Goal: Communication & Community: Answer question/provide support

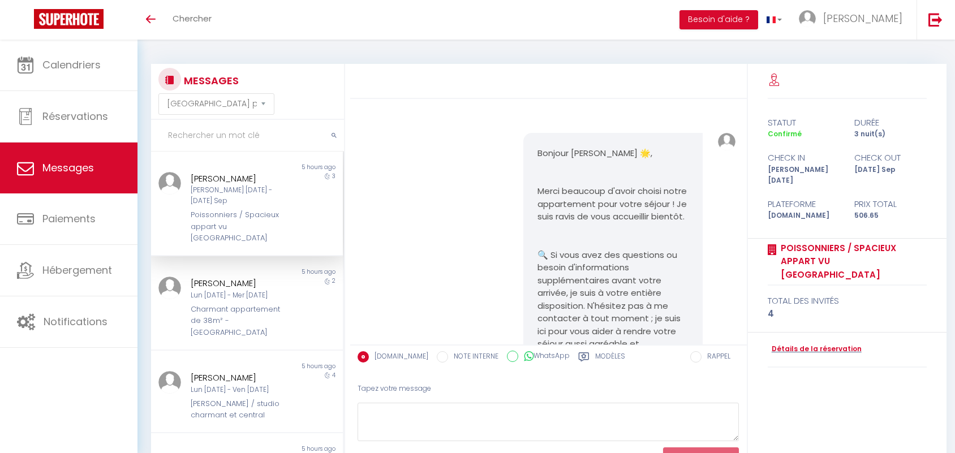
select select "message"
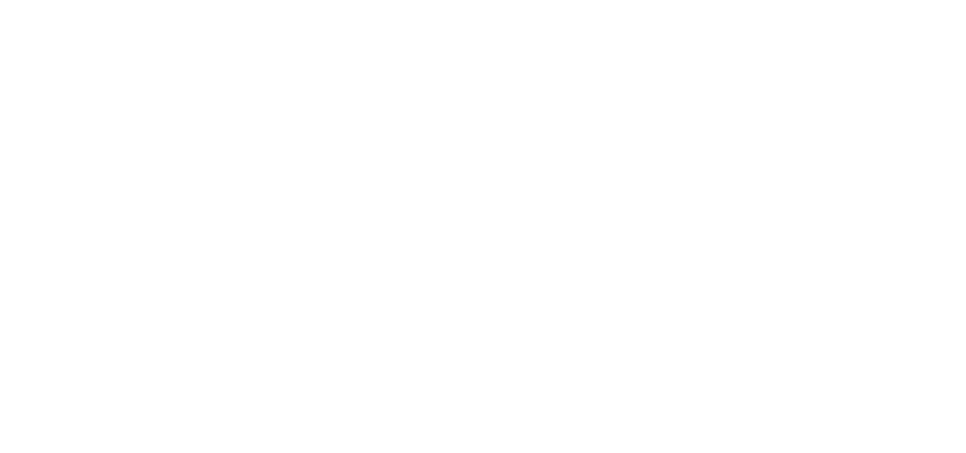
select select "message"
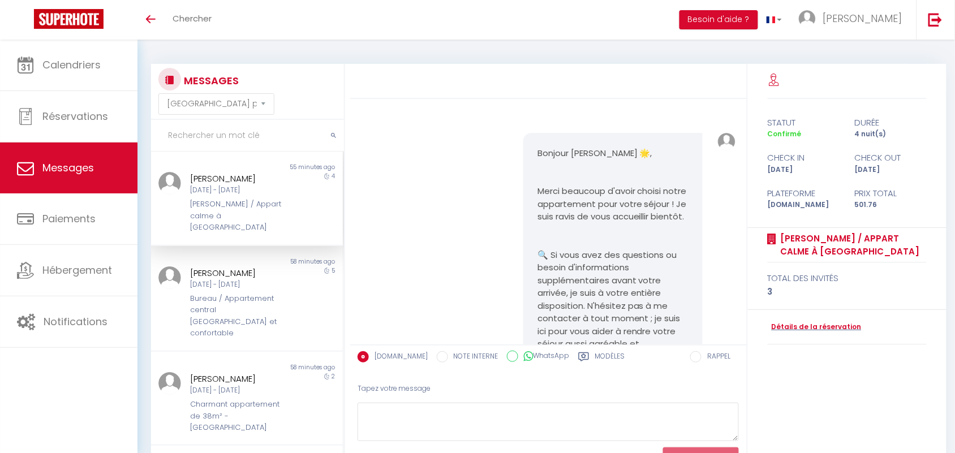
scroll to position [5323, 0]
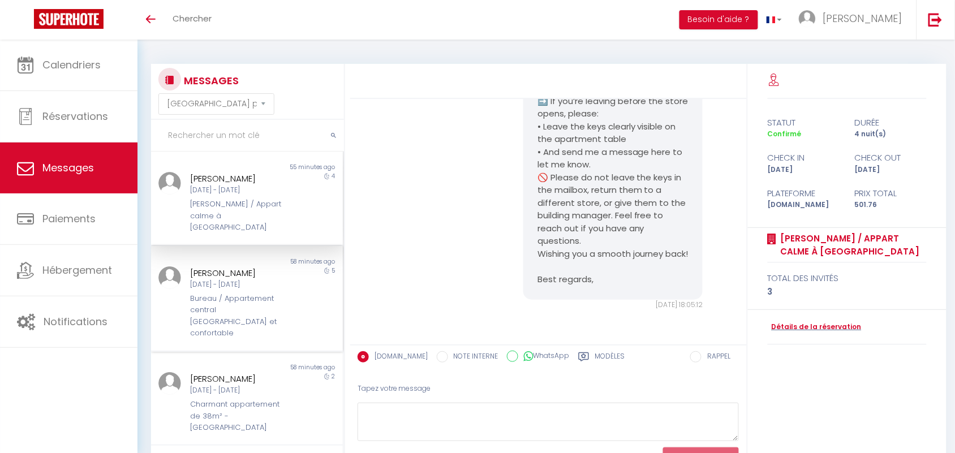
click at [252, 270] on div "[PERSON_NAME]" at bounding box center [239, 273] width 97 height 14
click at [195, 140] on input "text" at bounding box center [247, 136] width 193 height 32
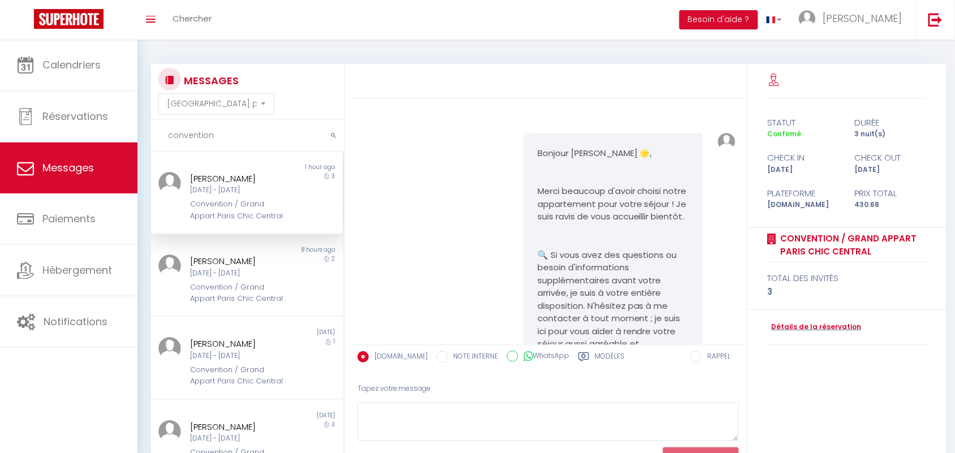
click at [204, 192] on div "Dim [DATE] - Mer [DATE]" at bounding box center [239, 190] width 97 height 11
drag, startPoint x: 216, startPoint y: 140, endPoint x: 181, endPoint y: 139, distance: 35.1
click at [181, 139] on input "convention" at bounding box center [247, 136] width 193 height 32
type input "c"
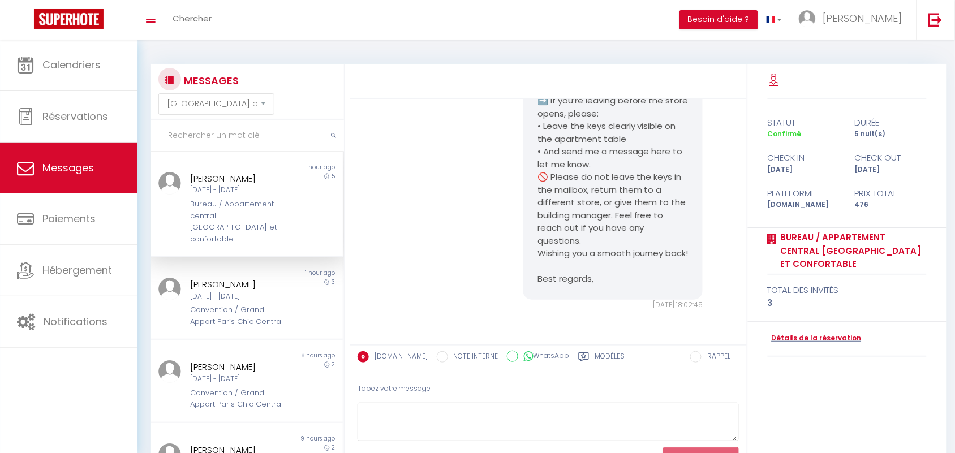
scroll to position [6421, 0]
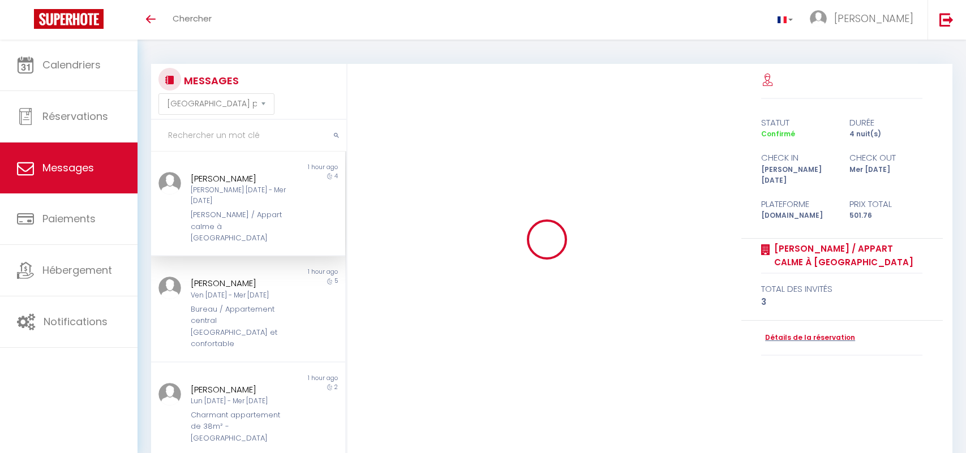
select select "message"
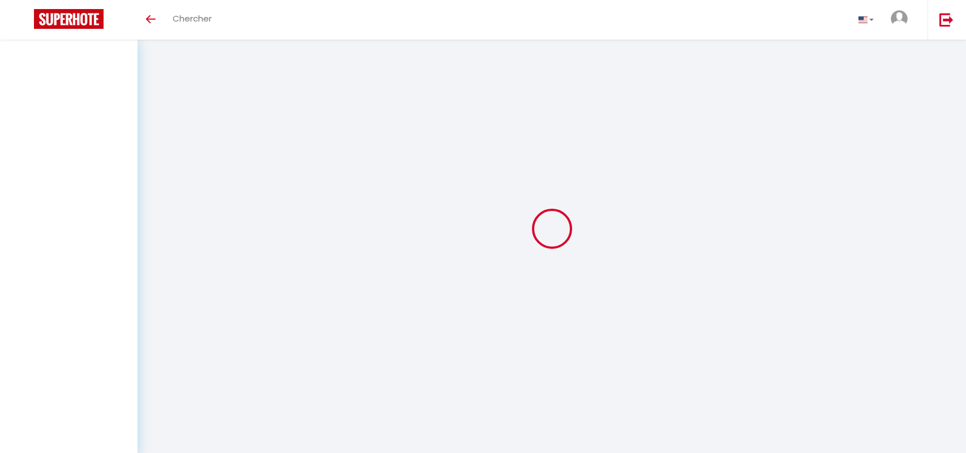
select select "message"
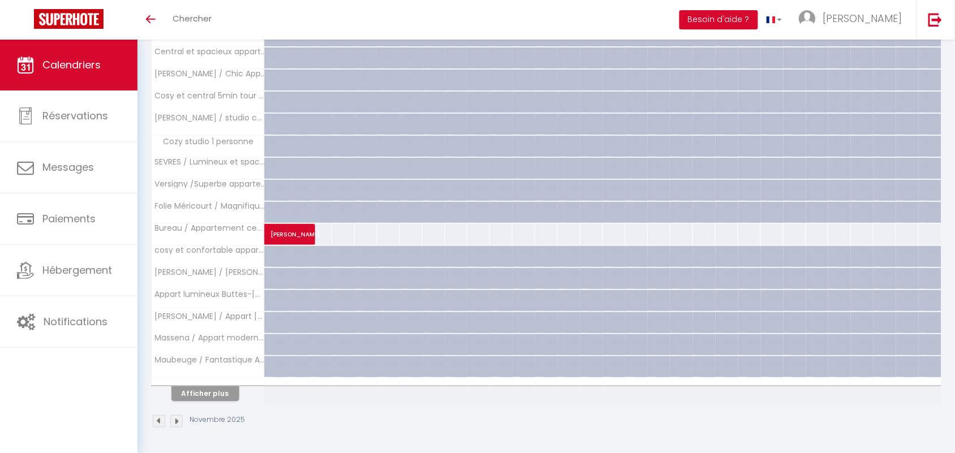
click at [166, 422] on div "Novembre 2025" at bounding box center [199, 421] width 97 height 12
click at [159, 424] on img at bounding box center [159, 421] width 12 height 12
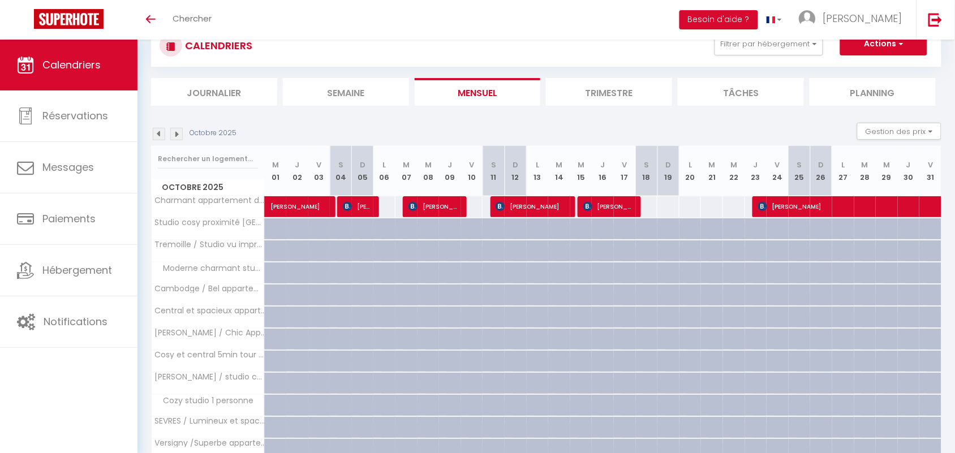
scroll to position [301, 0]
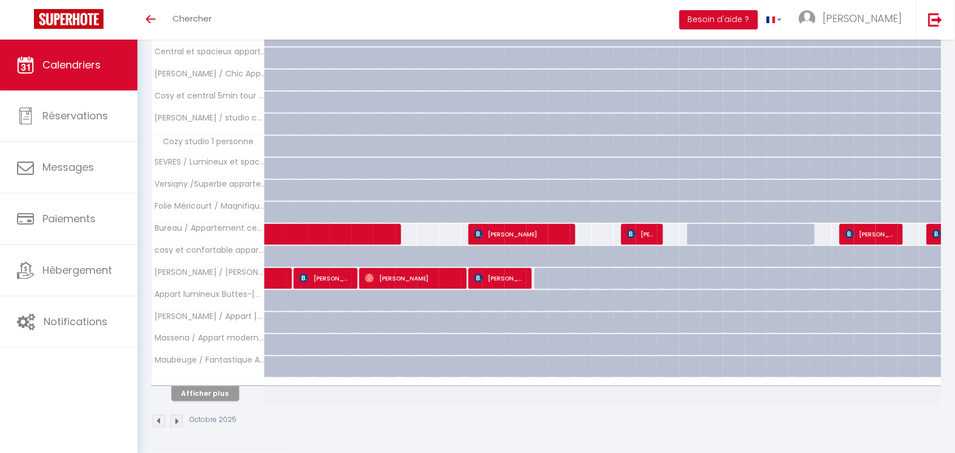
click at [159, 424] on img at bounding box center [159, 421] width 12 height 12
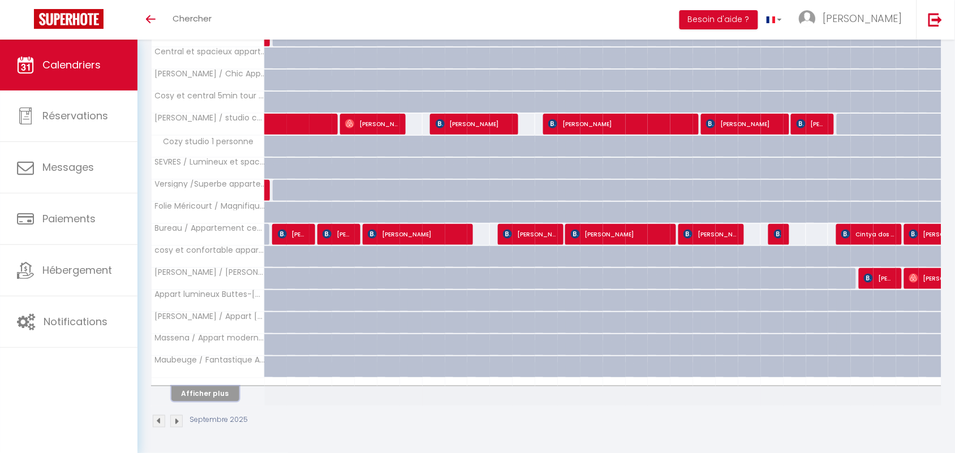
click at [196, 397] on button "Afficher plus" at bounding box center [205, 393] width 68 height 15
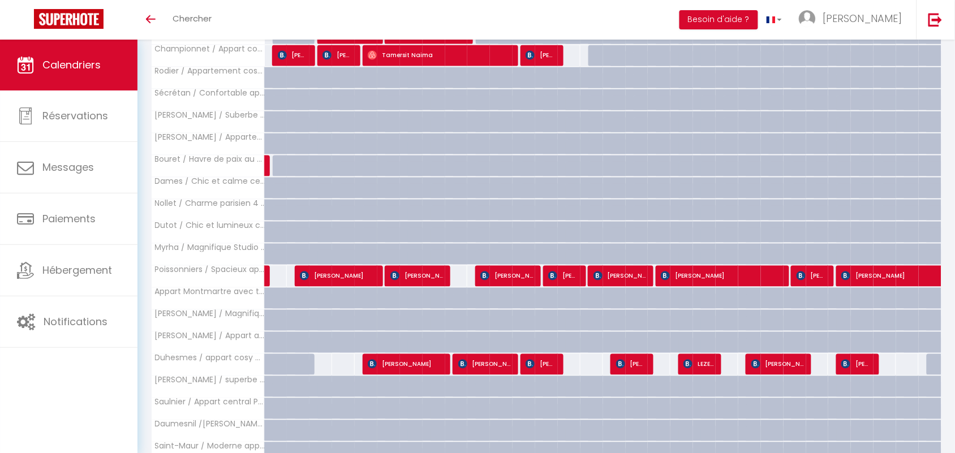
scroll to position [745, 0]
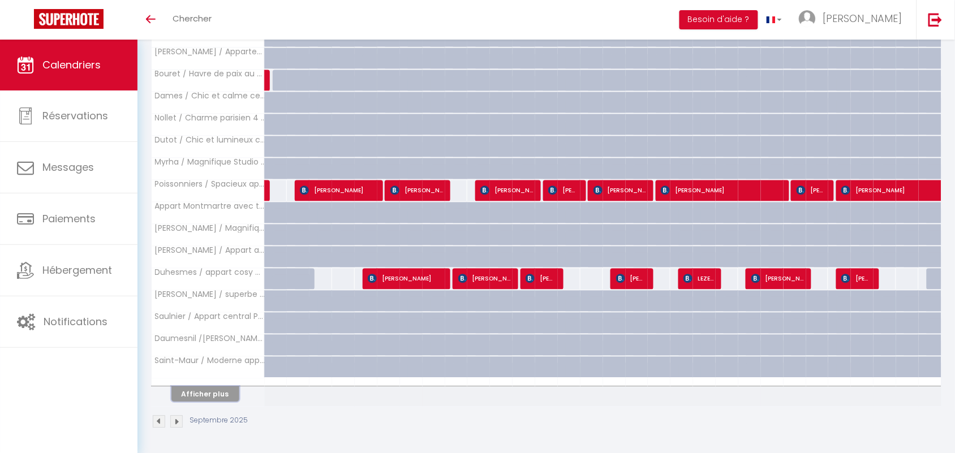
click at [205, 387] on button "Afficher plus" at bounding box center [205, 393] width 68 height 15
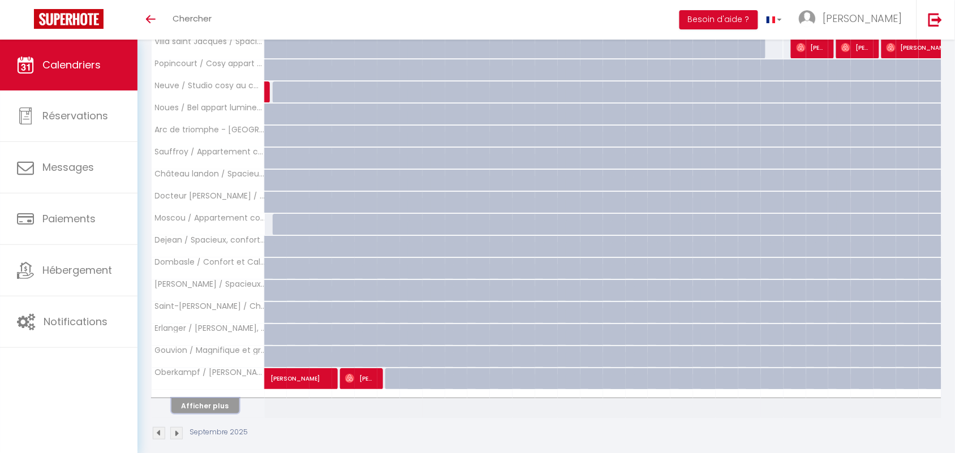
scroll to position [1189, 0]
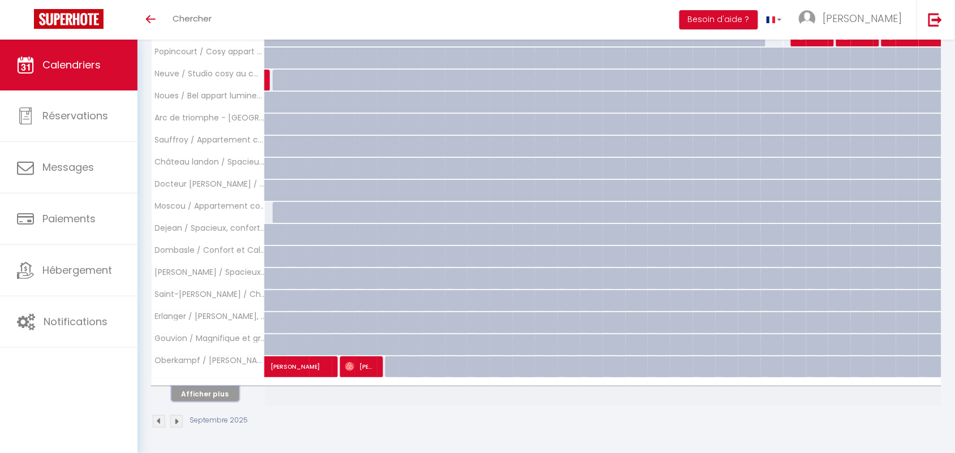
click at [218, 399] on button "Afficher plus" at bounding box center [205, 393] width 68 height 15
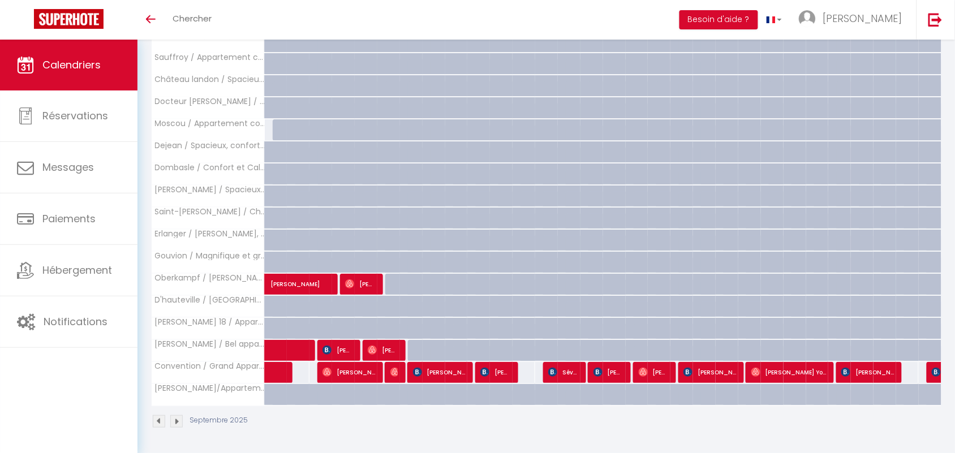
scroll to position [1272, 0]
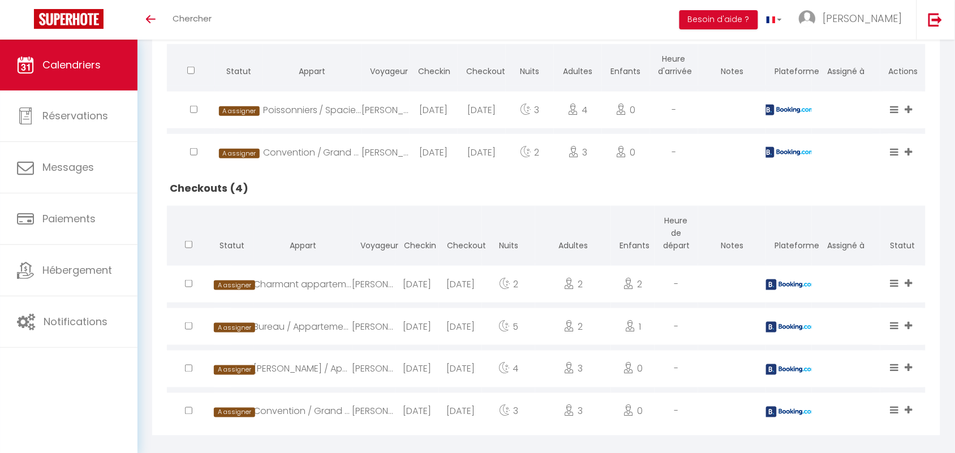
scroll to position [317, 0]
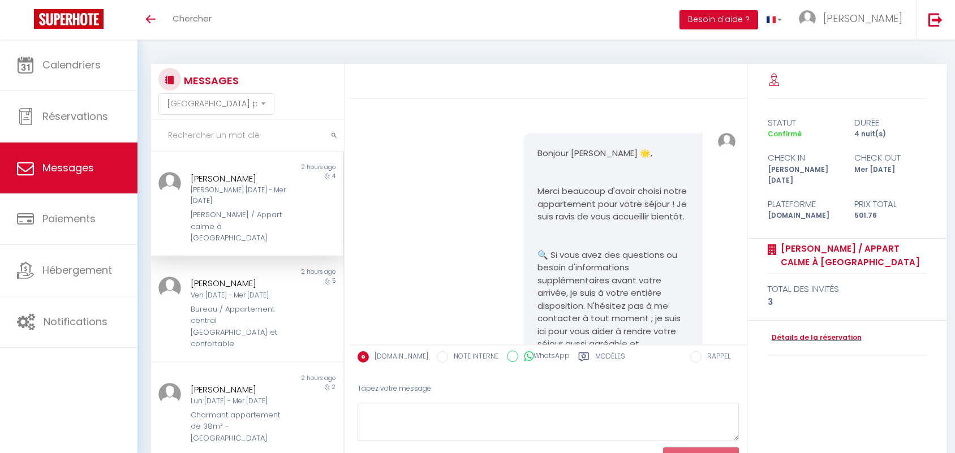
select select "message"
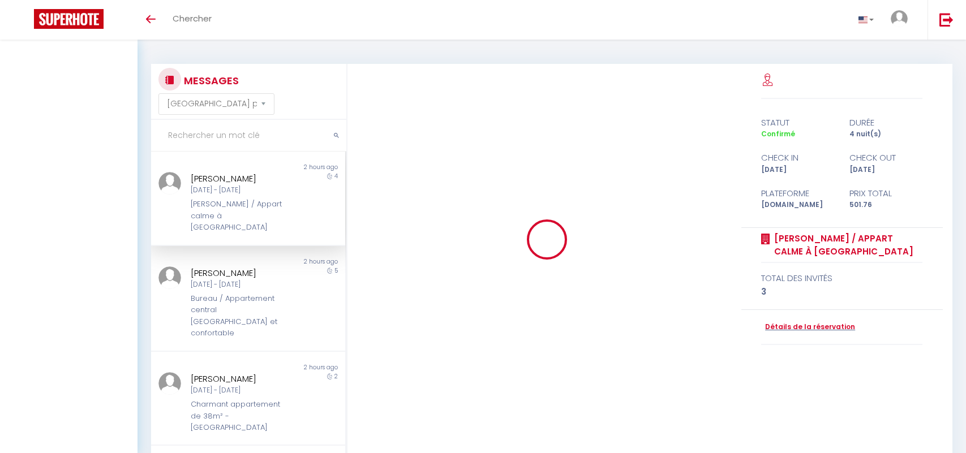
select select "message"
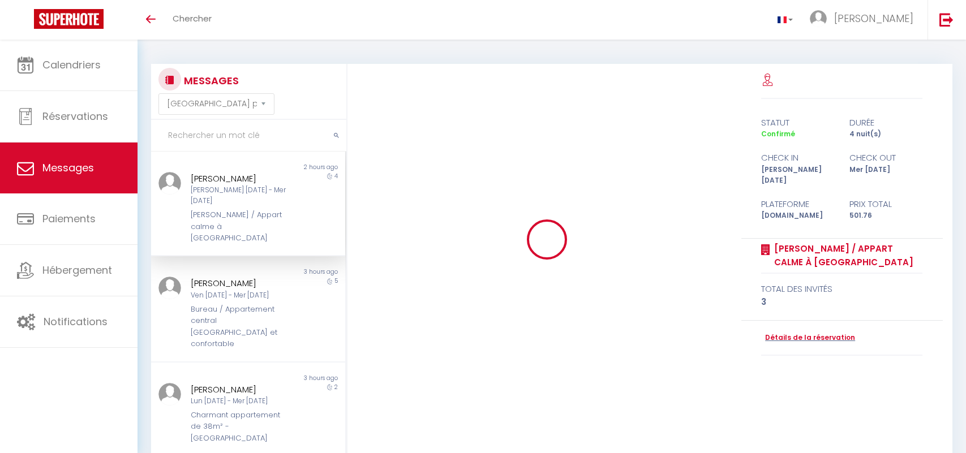
select select "message"
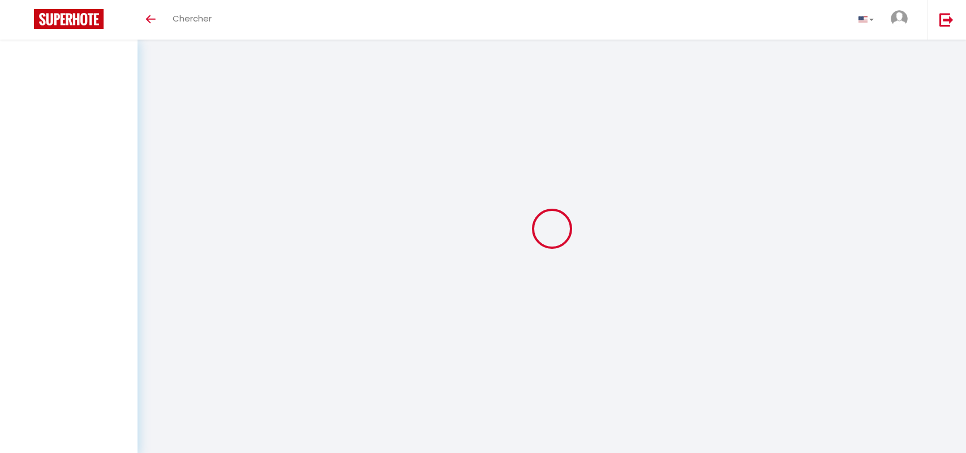
select select "message"
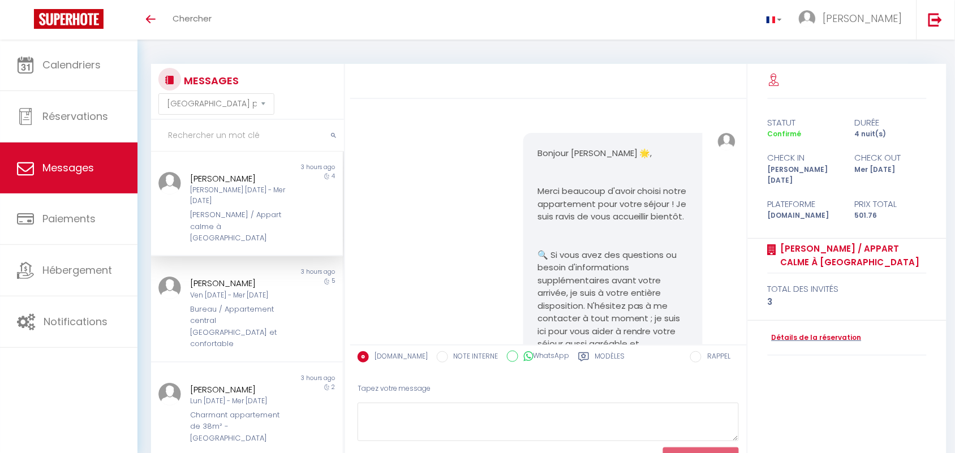
scroll to position [5323, 0]
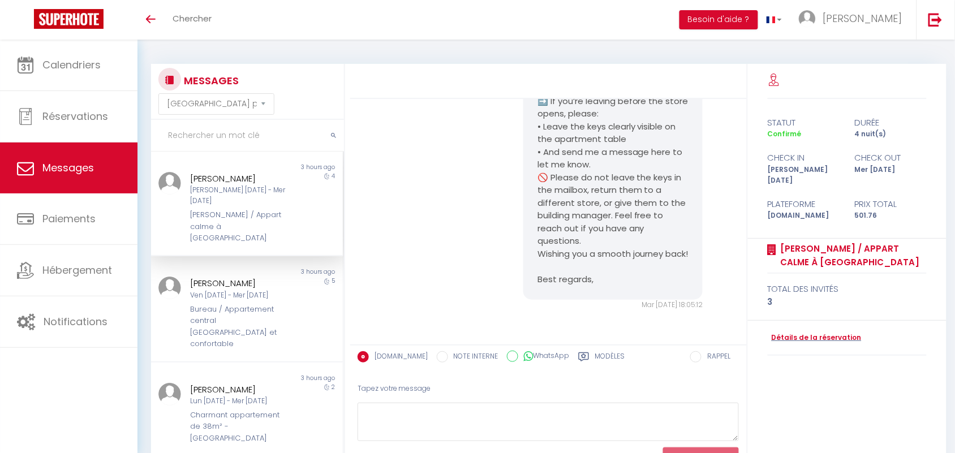
click at [584, 128] on p "• Leave the keys clearly visible on the apartment table" at bounding box center [612, 132] width 151 height 25
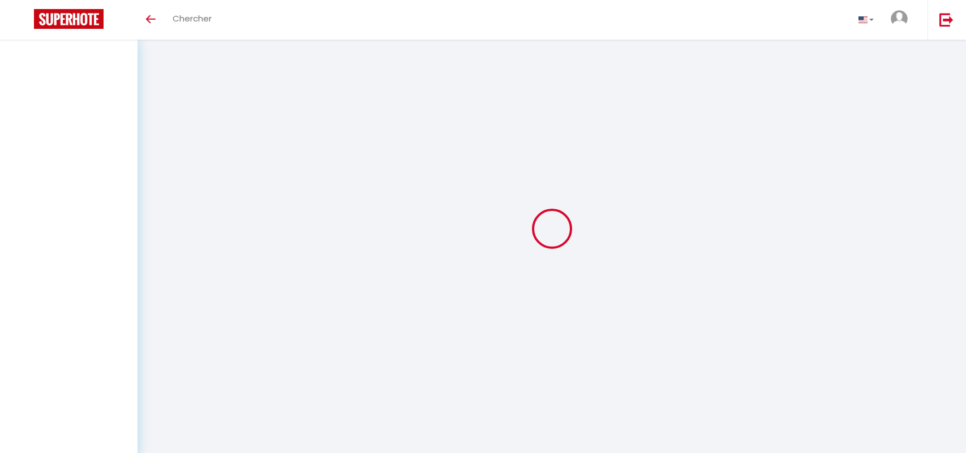
select select "message"
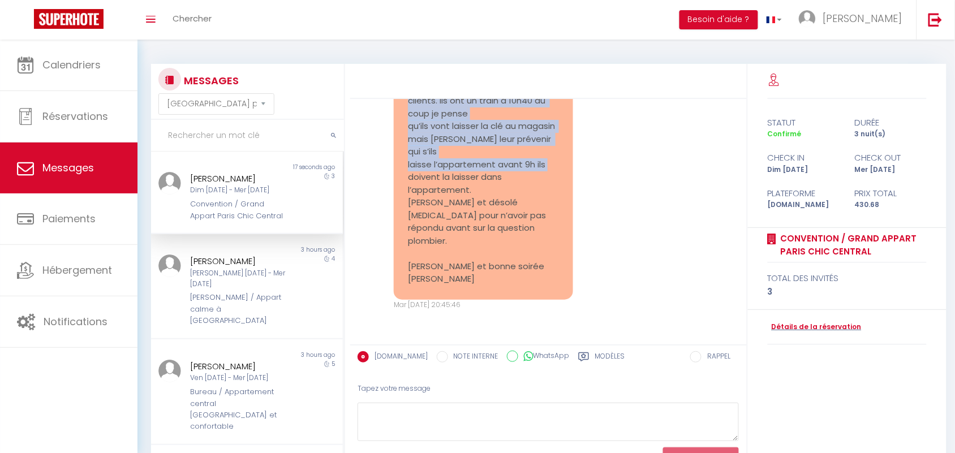
scroll to position [8509, 0]
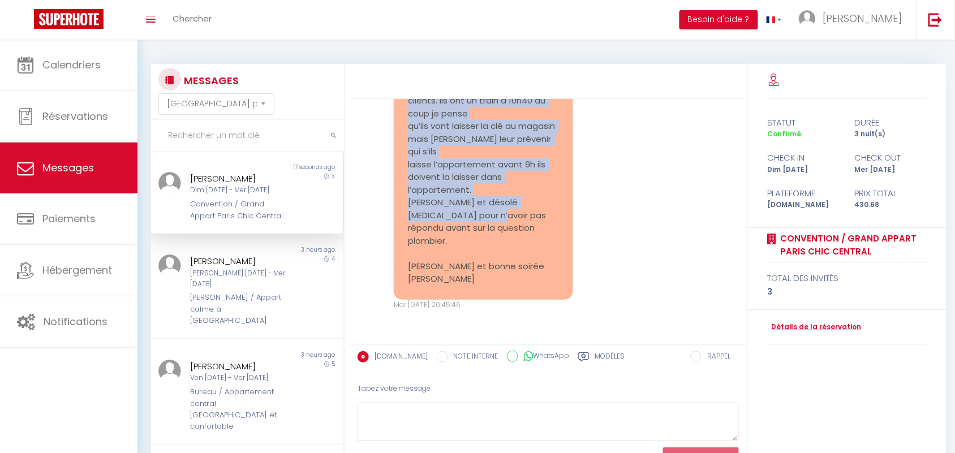
drag, startPoint x: 403, startPoint y: 205, endPoint x: 462, endPoint y: 307, distance: 118.1
click at [462, 300] on div "Re: Vous avez un message de l'établissement Grand Appart [GEOGRAPHIC_DATA] [GEO…" at bounding box center [483, 114] width 179 height 372
copy pre "Bonjour, Je m’excuse pour le retard avec ma réponse je suis pas à Paris au mome…"
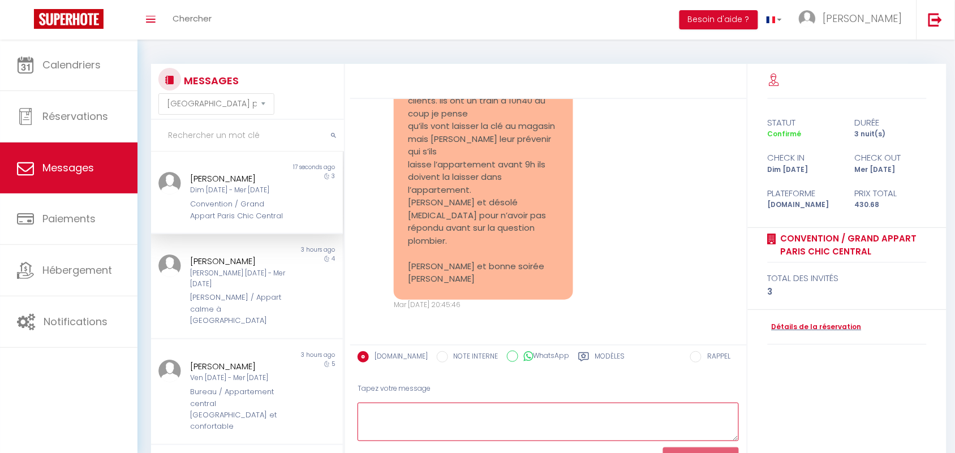
click at [493, 423] on textarea at bounding box center [549, 422] width 382 height 39
paste textarea "Bonsoir, Le plombier est bien passé aujourd’hui 🙂 C’est bien noté pour les clés…"
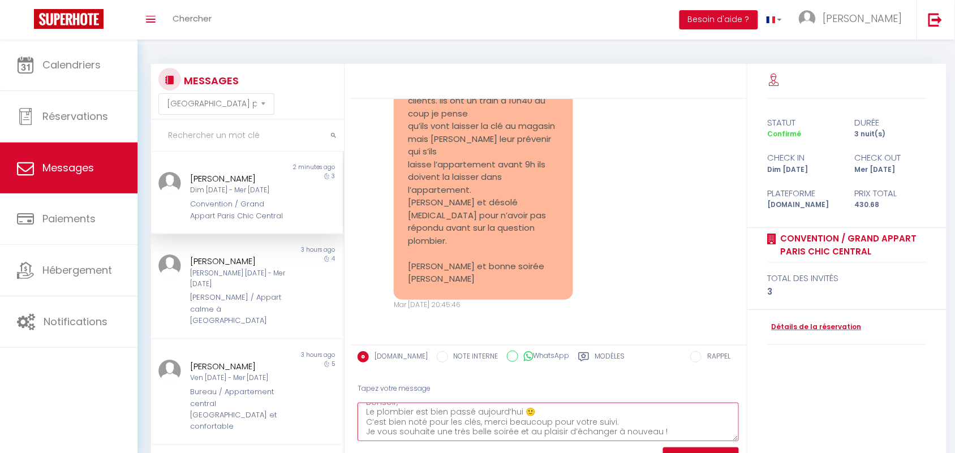
scroll to position [0, 0]
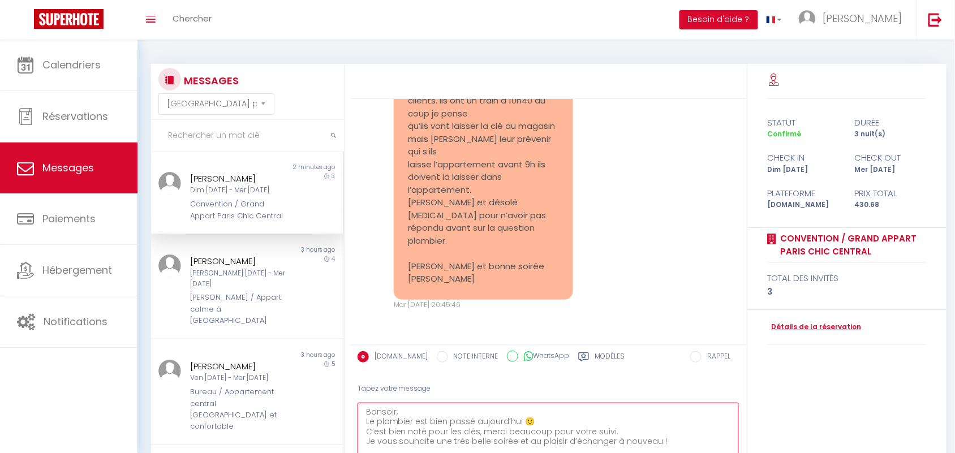
drag, startPoint x: 737, startPoint y: 434, endPoint x: 742, endPoint y: 481, distance: 46.6
click at [742, 453] on html "🟢 Des questions ou besoin d'assistance pour la migration AirBnB? Connectez-vous…" at bounding box center [477, 226] width 955 height 453
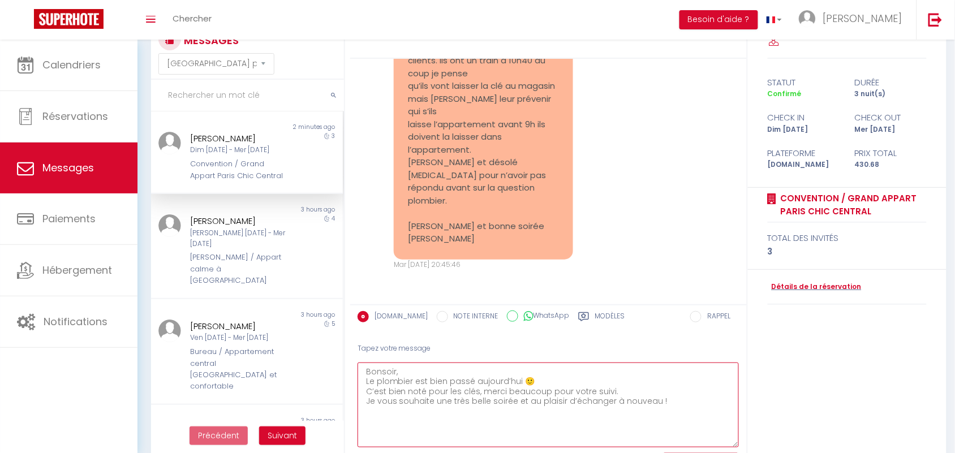
scroll to position [77, 0]
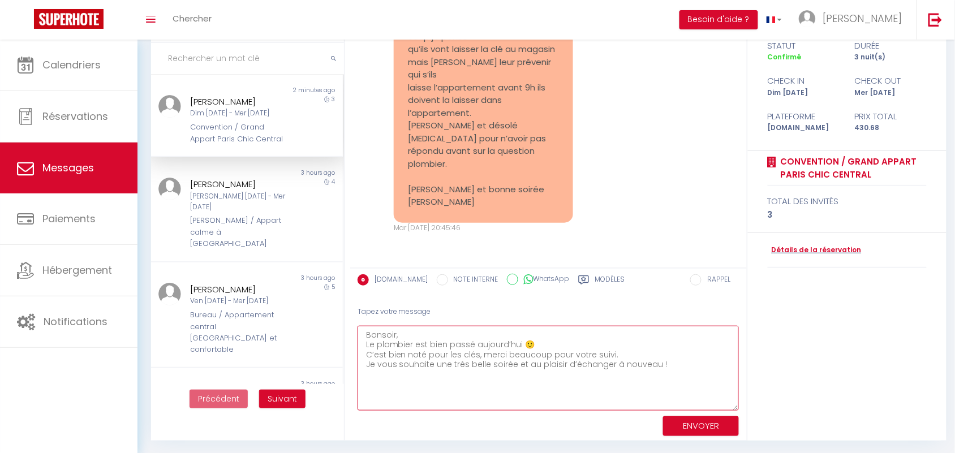
type textarea "Bonsoir, Le plombier est bien passé aujourd’hui 🙂 C’est bien noté pour les clés…"
click at [713, 428] on button "ENVOYER" at bounding box center [701, 426] width 76 height 20
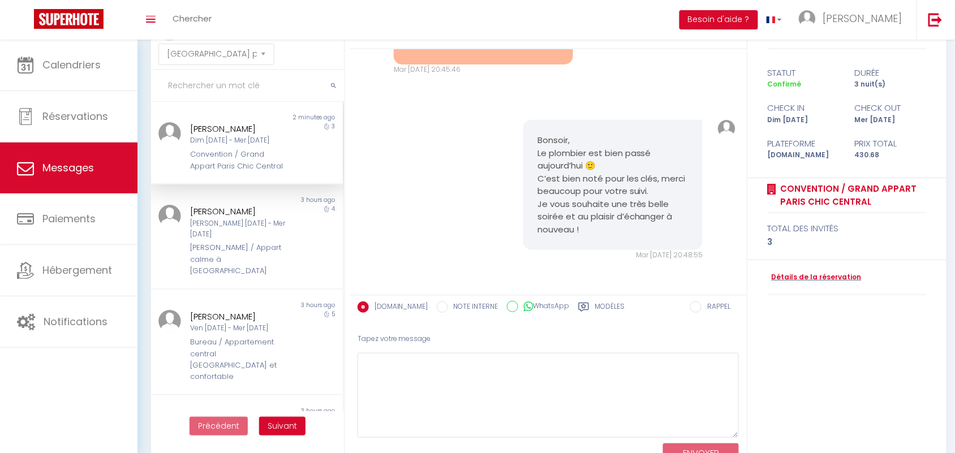
scroll to position [8766, 0]
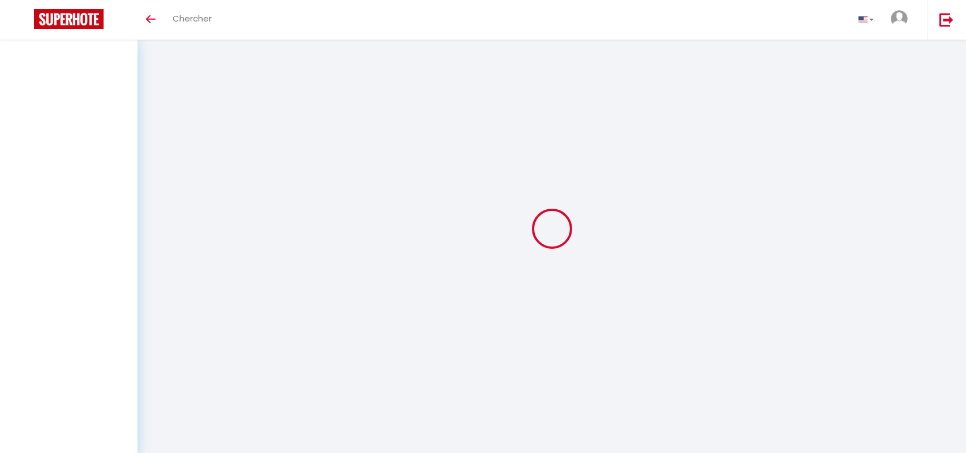
select select "message"
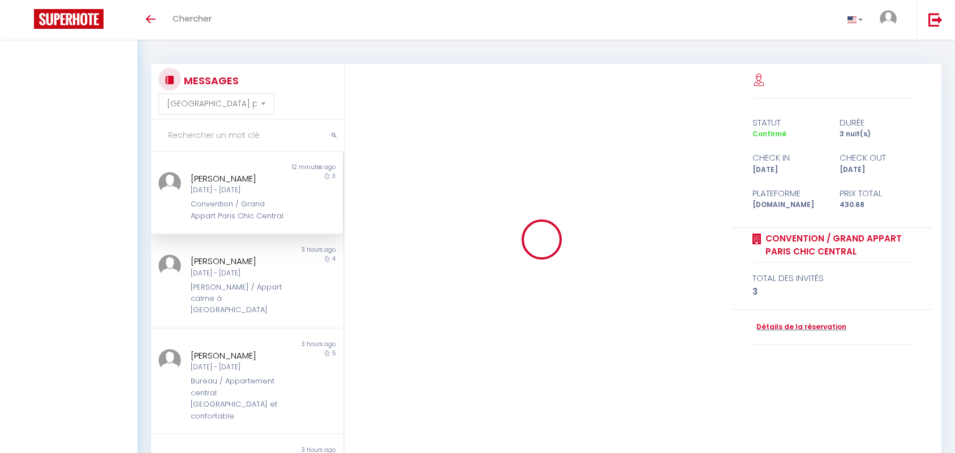
select select "message"
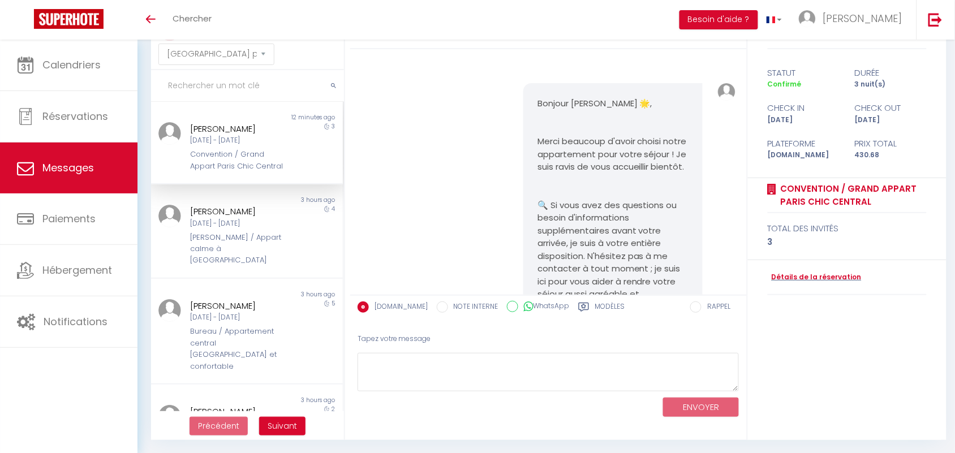
scroll to position [8766, 0]
